Goal: Communication & Community: Answer question/provide support

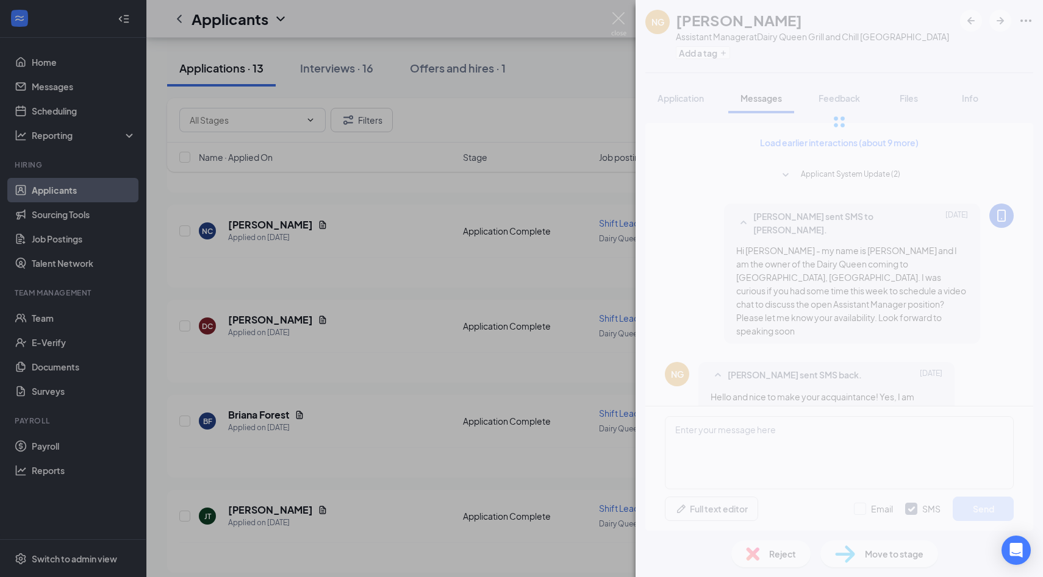
scroll to position [546, 0]
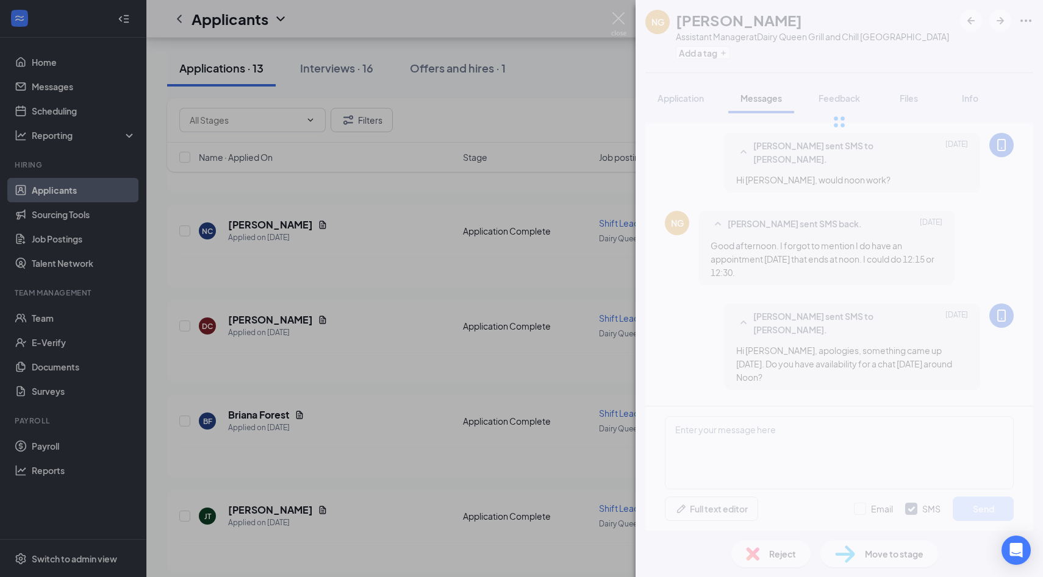
click at [709, 265] on div "NG [PERSON_NAME] Assistant Manager at Dairy Queen Grill and Chill Ithaca Add a …" at bounding box center [838, 288] width 407 height 577
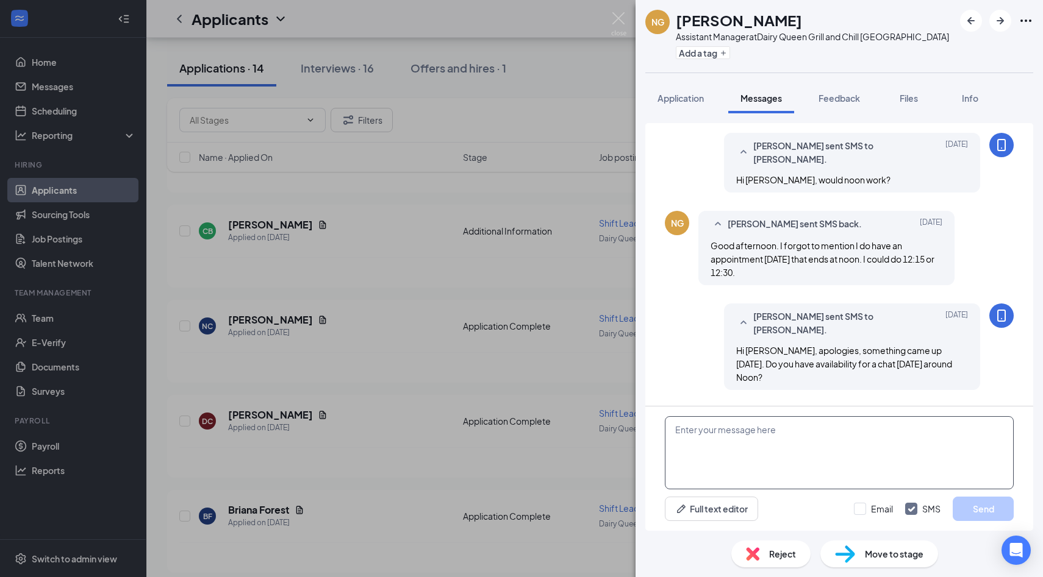
click at [696, 450] on textarea at bounding box center [839, 452] width 349 height 73
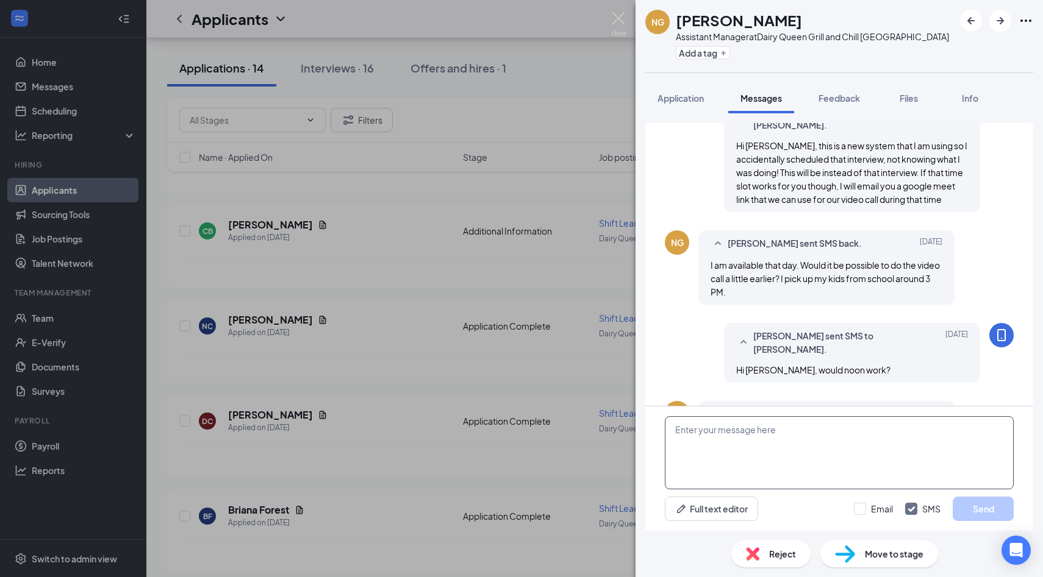
scroll to position [282, 0]
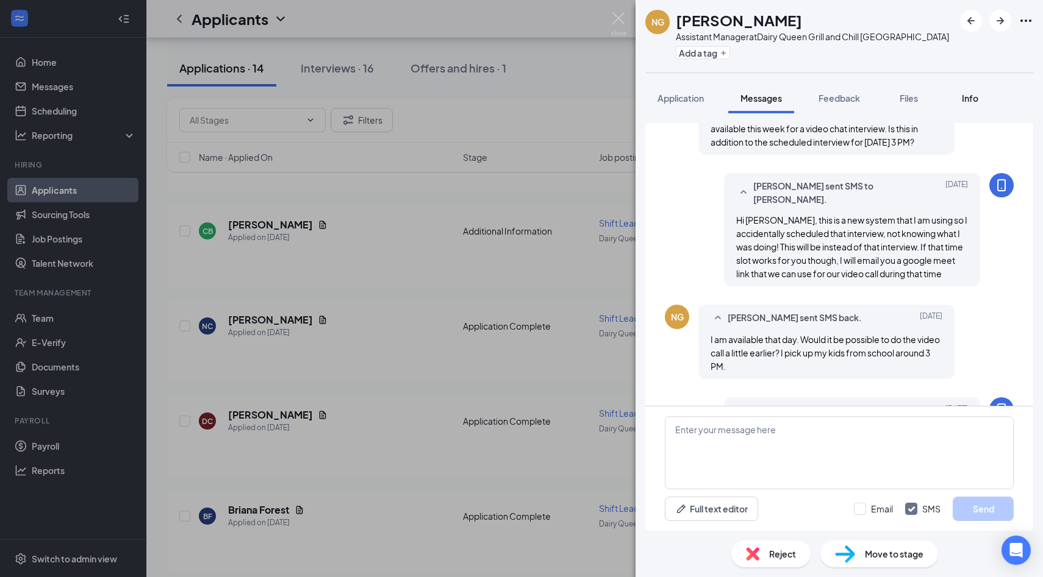
click at [976, 105] on button "Info" at bounding box center [969, 98] width 49 height 30
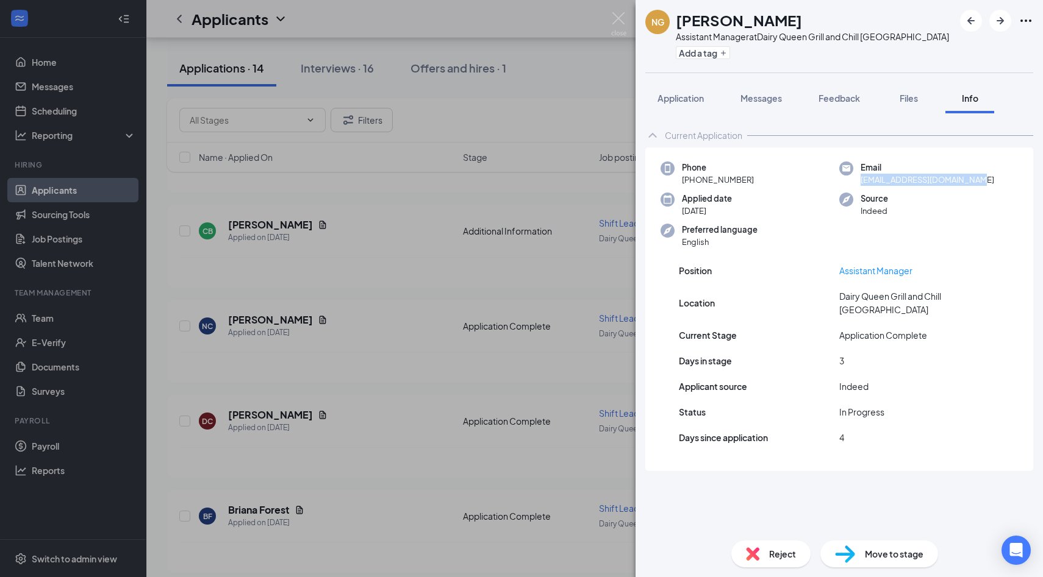
drag, startPoint x: 981, startPoint y: 180, endPoint x: 862, endPoint y: 180, distance: 119.5
click at [862, 180] on div "Email [EMAIL_ADDRESS][DOMAIN_NAME]" at bounding box center [928, 174] width 179 height 25
copy span "[EMAIL_ADDRESS][DOMAIN_NAME]"
click at [756, 103] on span "Messages" at bounding box center [760, 98] width 41 height 11
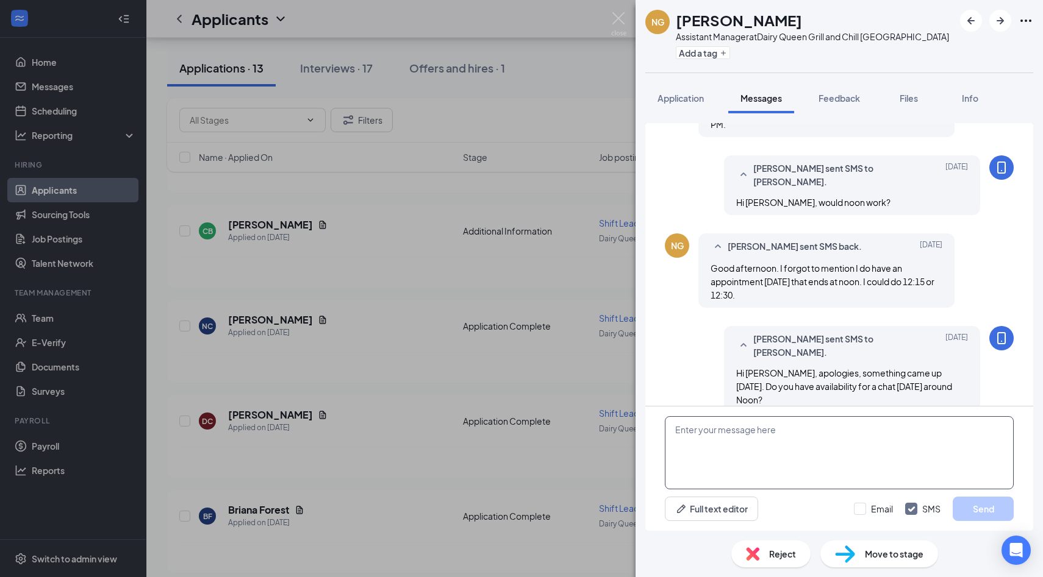
scroll to position [546, 0]
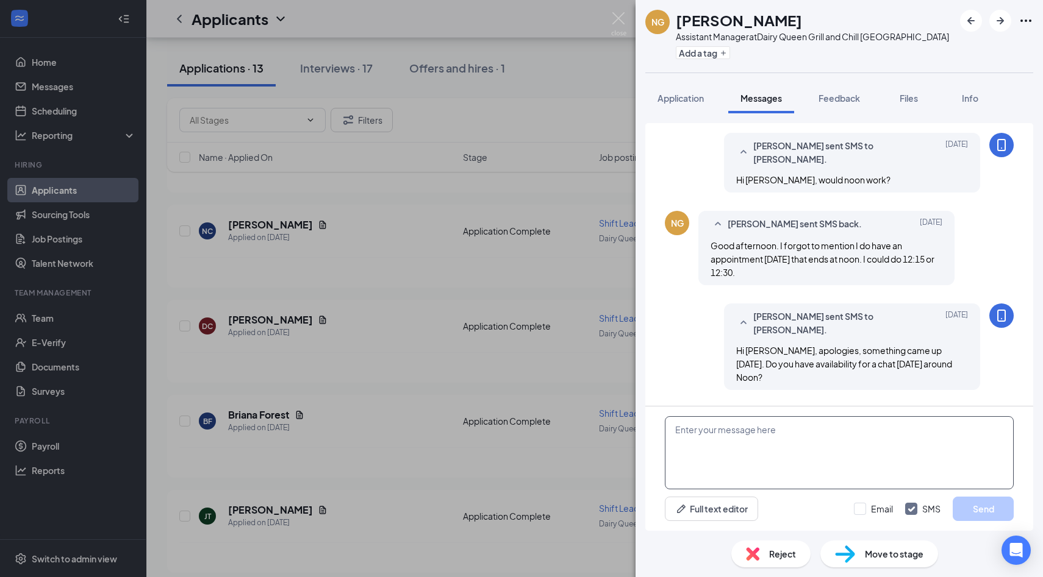
click at [713, 435] on textarea at bounding box center [839, 452] width 349 height 73
type textarea "Great [PERSON_NAME] - I just sent you an invite for our talk [DATE]"
click at [976, 512] on button "Send" at bounding box center [982, 509] width 61 height 24
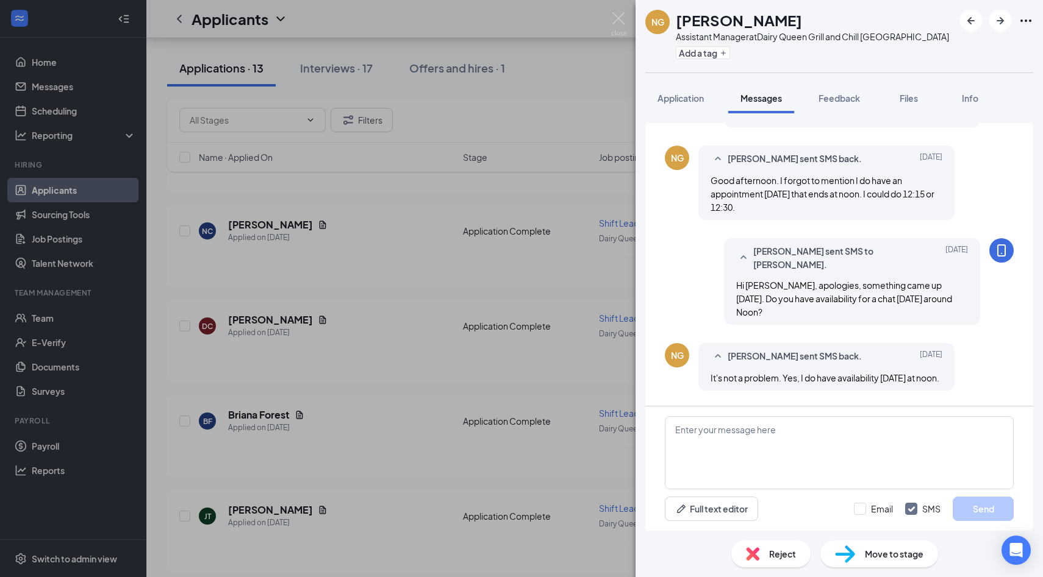
scroll to position [612, 0]
